Goal: Transaction & Acquisition: Purchase product/service

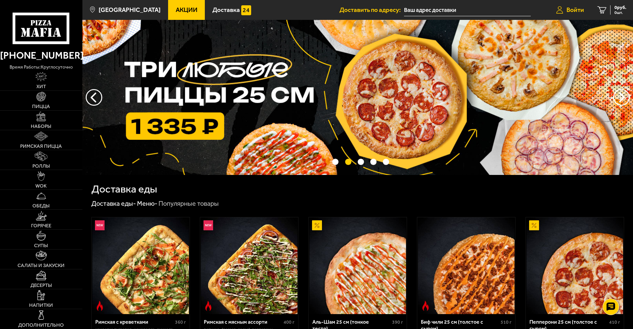
click at [579, 11] on span "Войти" at bounding box center [576, 10] width 18 height 6
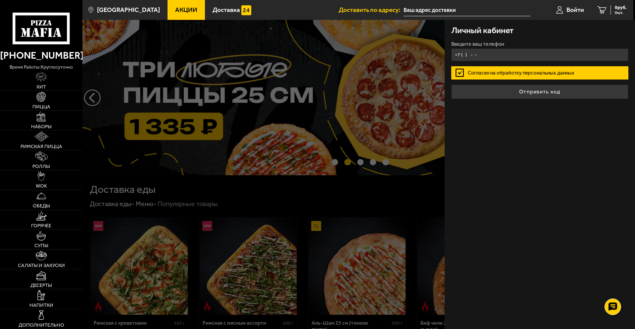
click at [477, 55] on input "+7 ( ) - -" at bounding box center [539, 54] width 177 height 13
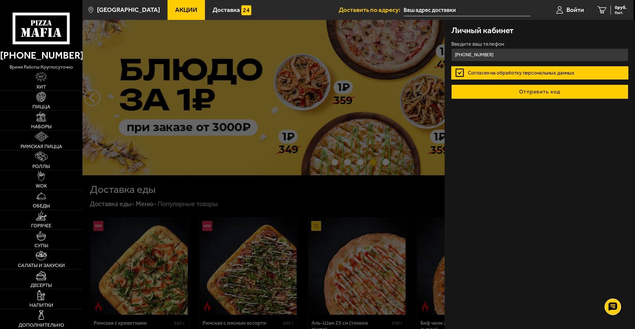
type input "[PHONE_NUMBER]"
click at [552, 93] on button "Отправить код" at bounding box center [539, 91] width 177 height 15
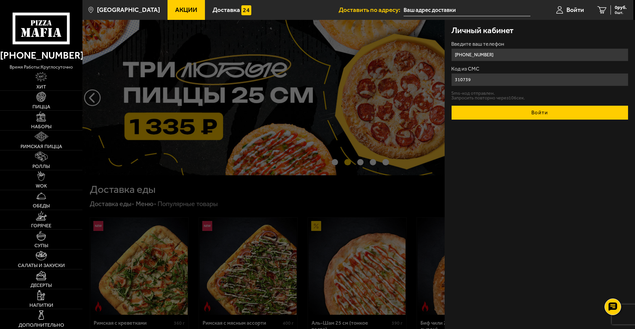
type input "310739"
click at [533, 119] on button "Войти" at bounding box center [539, 112] width 177 height 15
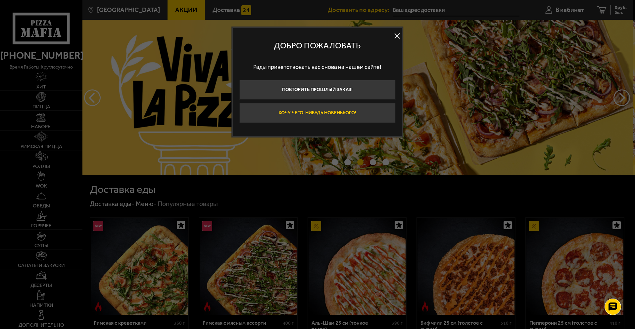
click at [336, 111] on button "Хочу чего-нибудь новенького!" at bounding box center [317, 113] width 156 height 20
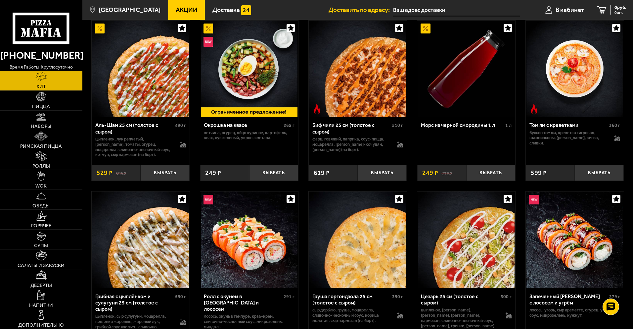
scroll to position [66, 0]
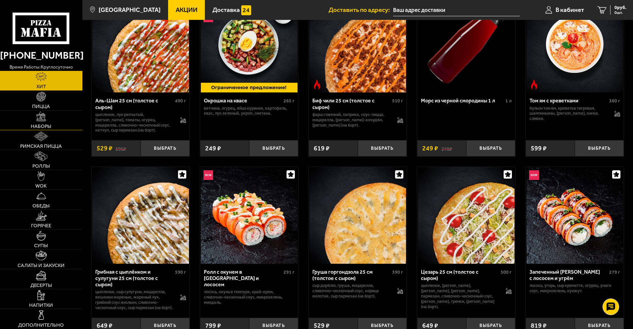
click at [42, 121] on link "Наборы" at bounding box center [41, 121] width 82 height 20
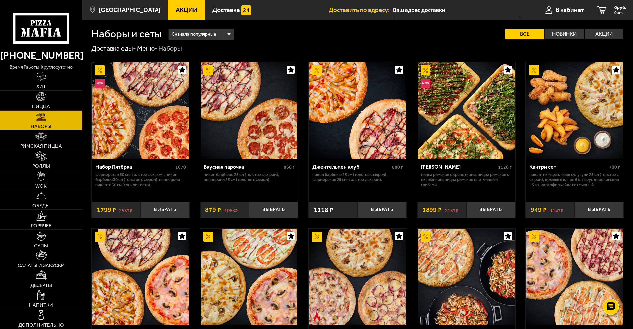
click at [184, 11] on span "Акции" at bounding box center [187, 10] width 22 height 6
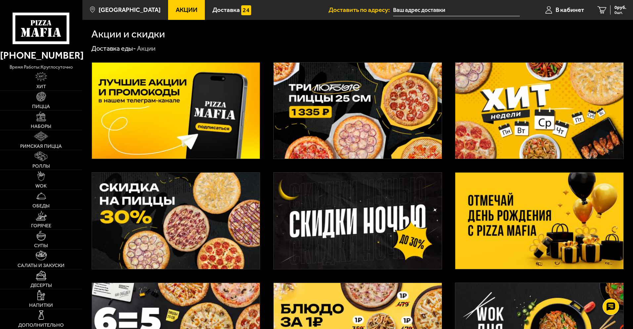
click at [434, 118] on img at bounding box center [358, 111] width 168 height 96
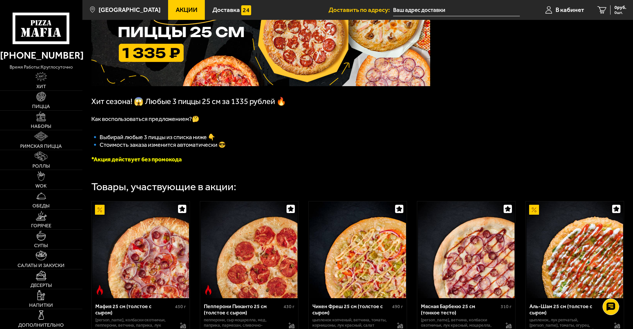
scroll to position [165, 0]
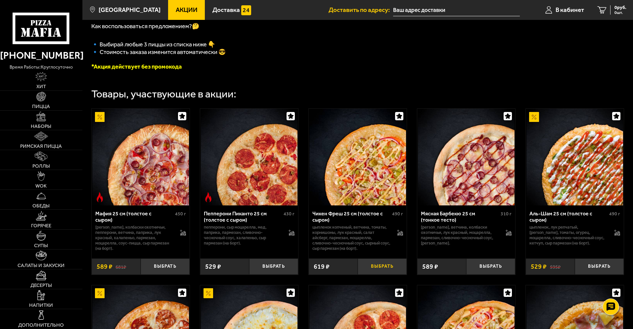
click at [377, 267] on button "Выбрать" at bounding box center [382, 266] width 49 height 16
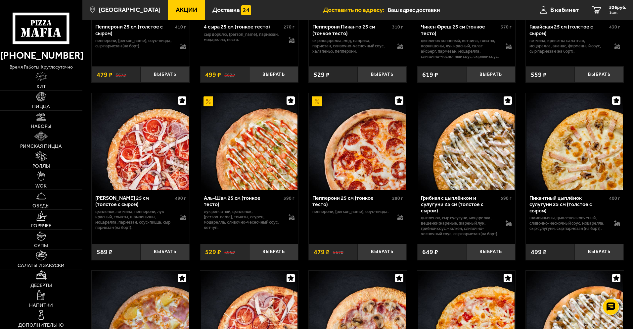
scroll to position [529, 0]
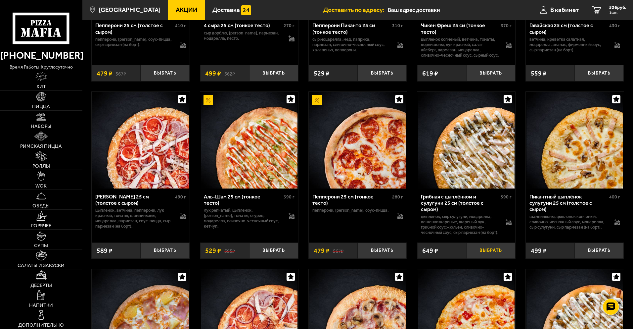
click at [488, 258] on button "Выбрать" at bounding box center [490, 250] width 49 height 16
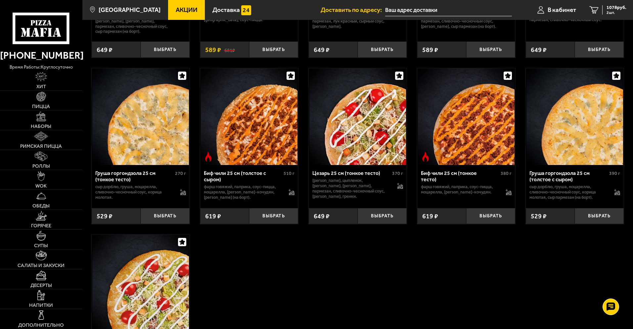
scroll to position [1952, 0]
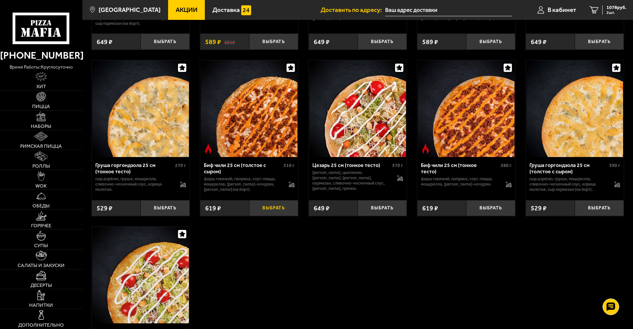
click at [279, 216] on button "Выбрать" at bounding box center [273, 208] width 49 height 16
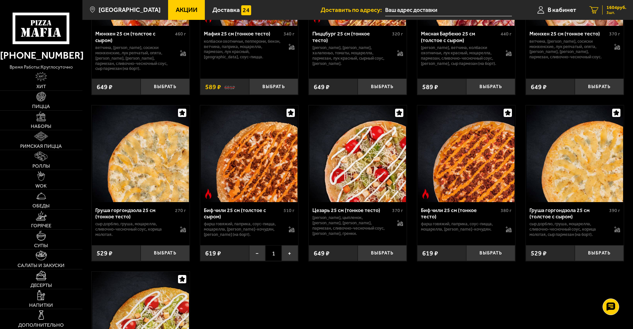
scroll to position [1900, 0]
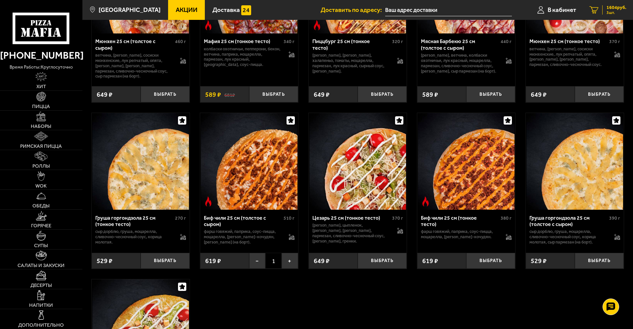
click at [616, 11] on span "3 шт." at bounding box center [617, 13] width 20 height 4
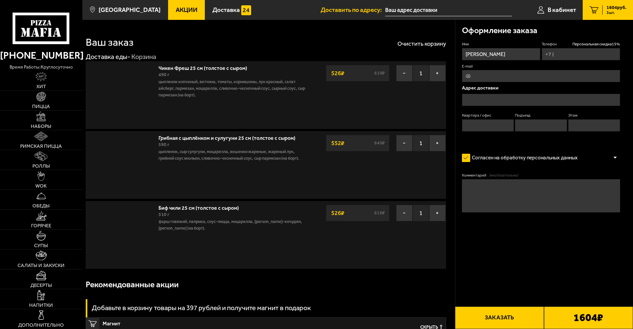
type input "[PHONE_NUMBER]"
type input "[STREET_ADDRESS]"
type input "619"
type input "4"
type input "21"
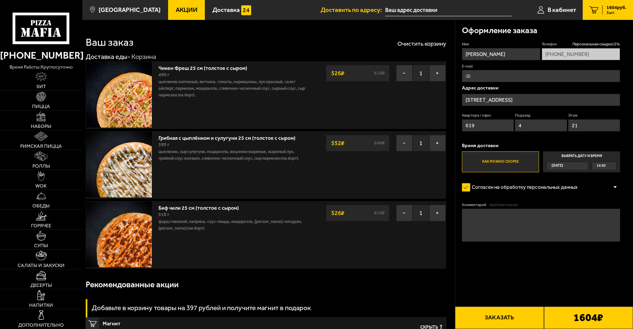
click at [610, 15] on link "3 1604 руб. 3 шт." at bounding box center [608, 10] width 50 height 20
click at [614, 6] on span "1604 руб." at bounding box center [617, 7] width 20 height 5
click at [404, 70] on button "−" at bounding box center [404, 73] width 17 height 17
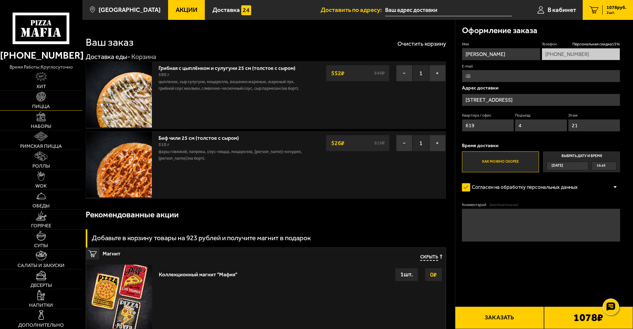
click at [46, 108] on span "Пицца" at bounding box center [41, 106] width 18 height 5
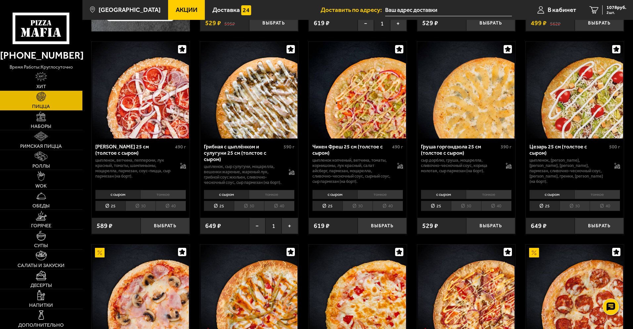
scroll to position [364, 0]
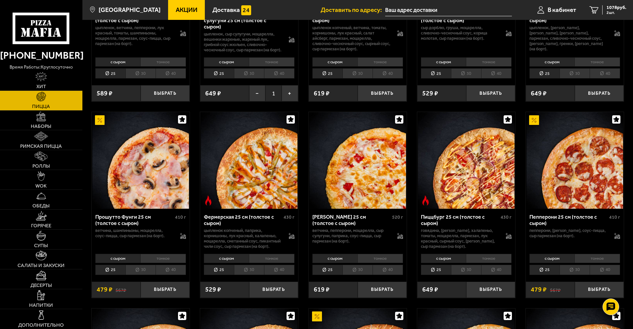
click at [176, 4] on link "Акции" at bounding box center [186, 10] width 37 height 20
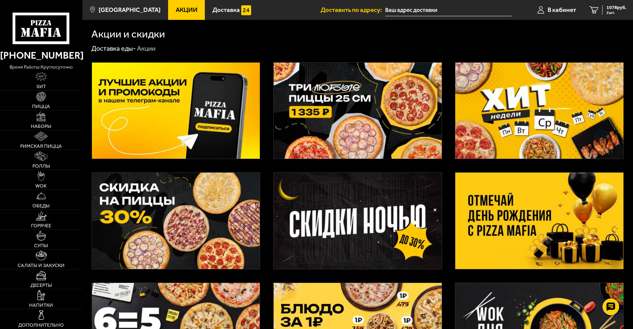
click at [192, 115] on img at bounding box center [176, 111] width 168 height 96
click at [333, 118] on img at bounding box center [358, 111] width 168 height 96
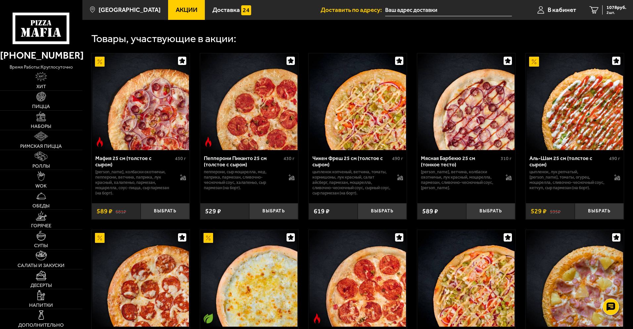
scroll to position [232, 0]
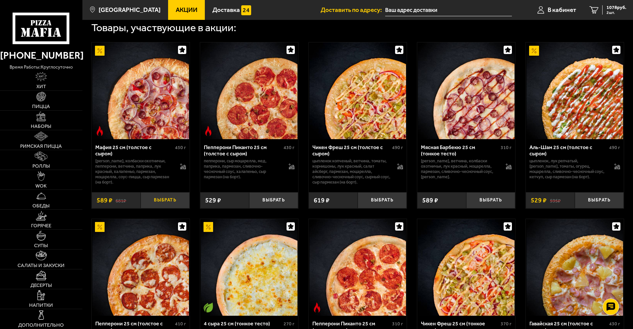
click at [155, 203] on button "Выбрать" at bounding box center [165, 200] width 49 height 16
click at [149, 203] on button "−" at bounding box center [149, 200] width 16 height 16
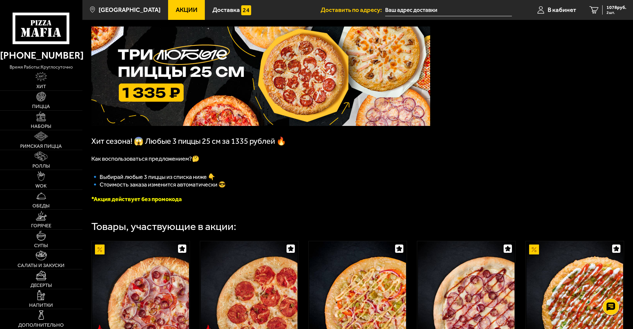
scroll to position [165, 0]
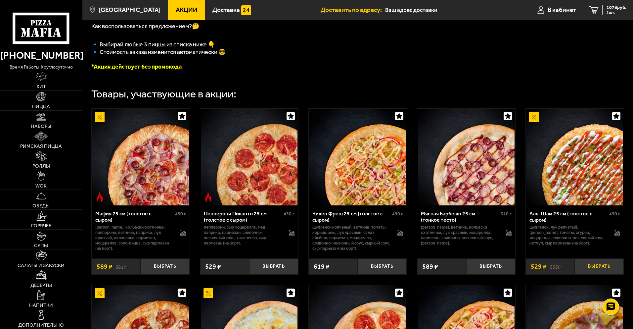
click at [605, 269] on button "Выбрать" at bounding box center [599, 266] width 49 height 16
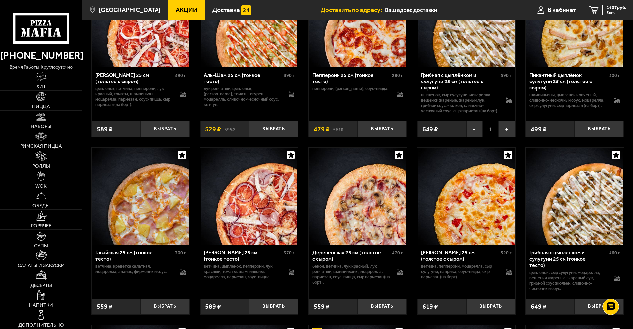
scroll to position [662, 0]
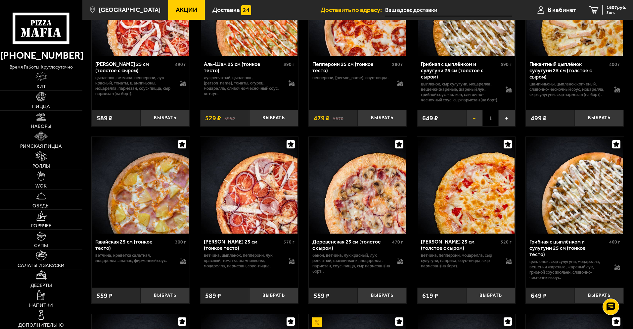
click at [477, 126] on button "−" at bounding box center [474, 118] width 16 height 16
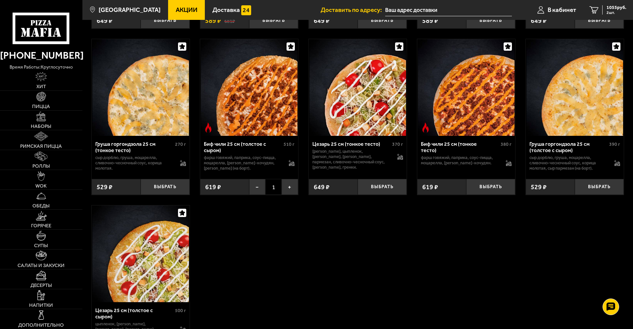
scroll to position [2085, 0]
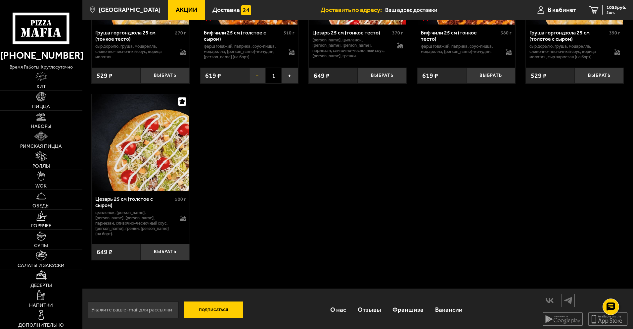
click at [255, 84] on button "−" at bounding box center [257, 76] width 16 height 16
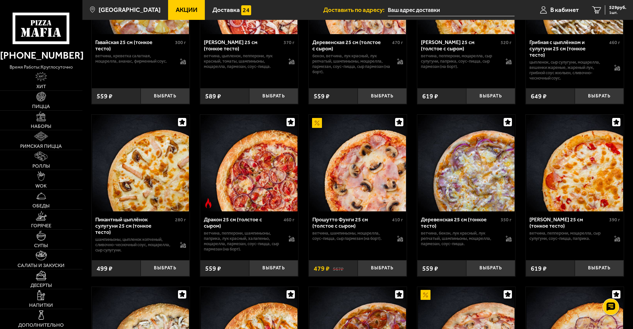
scroll to position [860, 0]
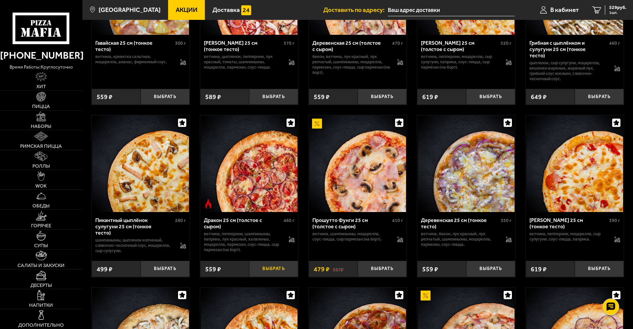
click at [281, 277] on button "Выбрать" at bounding box center [273, 268] width 49 height 16
click at [259, 275] on button "−" at bounding box center [257, 268] width 16 height 16
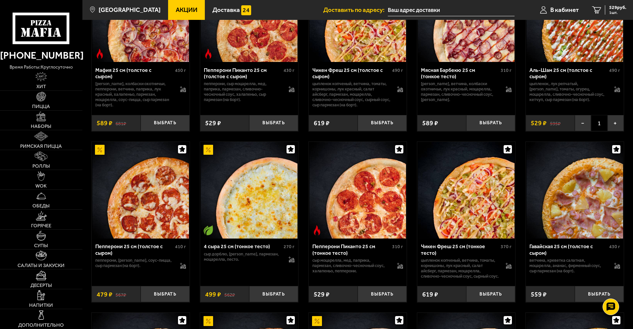
scroll to position [298, 0]
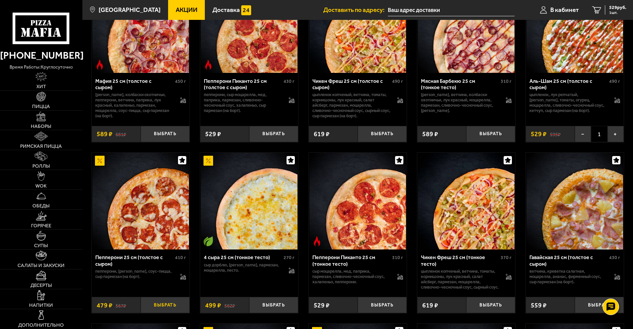
click at [169, 313] on button "Выбрать" at bounding box center [165, 304] width 49 height 16
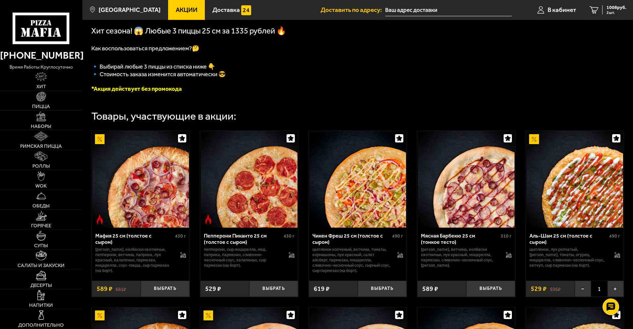
scroll to position [132, 0]
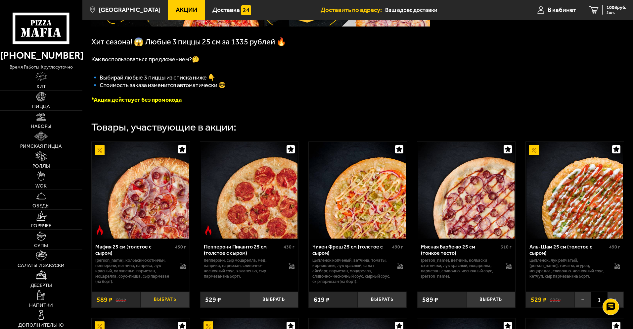
click at [159, 306] on button "Выбрать" at bounding box center [165, 299] width 49 height 16
click at [623, 5] on span "1597 руб." at bounding box center [617, 7] width 20 height 5
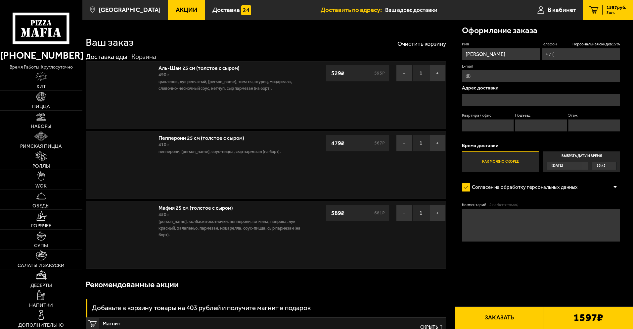
type input "[PHONE_NUMBER]"
type input "[STREET_ADDRESS]"
type input "619"
type input "4"
type input "21"
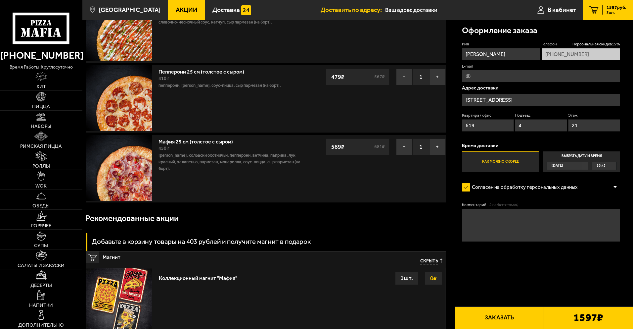
scroll to position [60, 0]
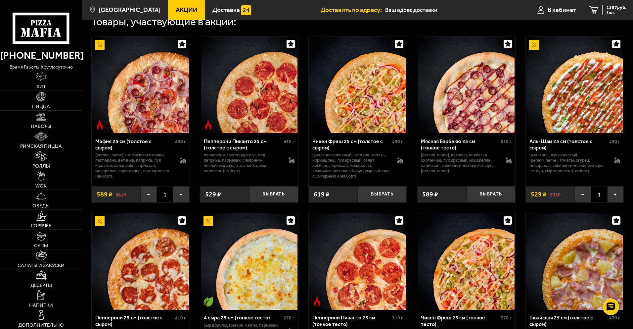
scroll to position [331, 0]
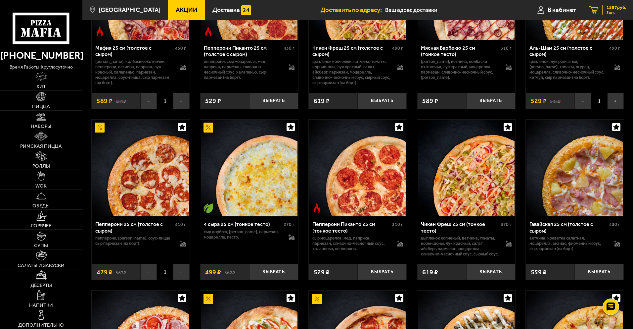
click at [611, 8] on span "1597 руб." at bounding box center [617, 7] width 20 height 5
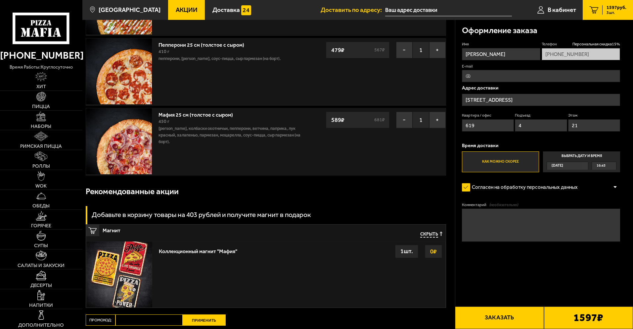
scroll to position [193, 0]
